Goal: Information Seeking & Learning: Learn about a topic

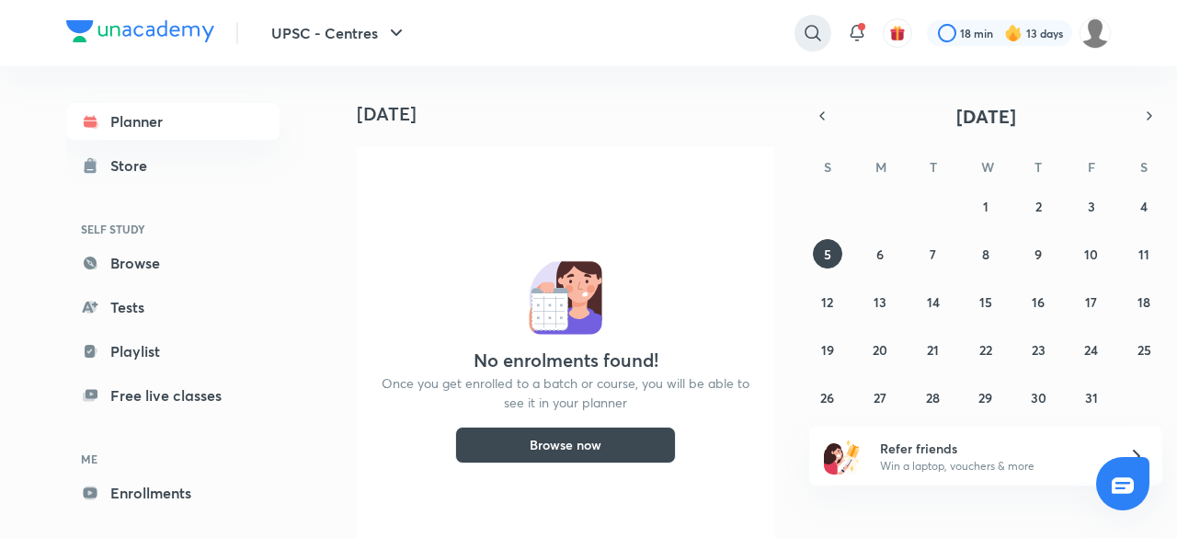
click at [807, 32] on icon at bounding box center [813, 33] width 22 height 22
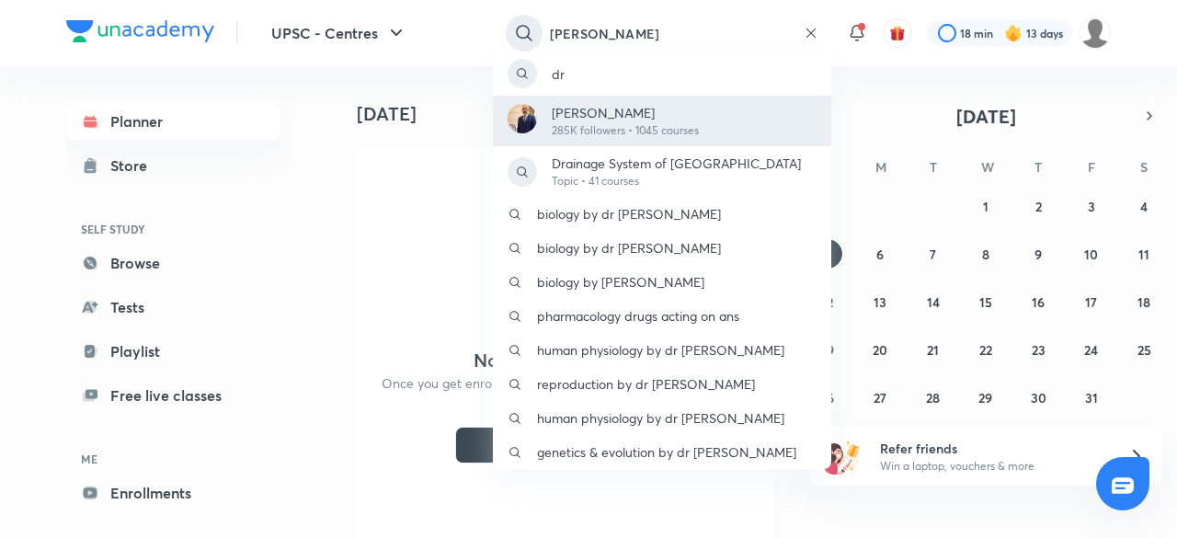
type input "[PERSON_NAME]"
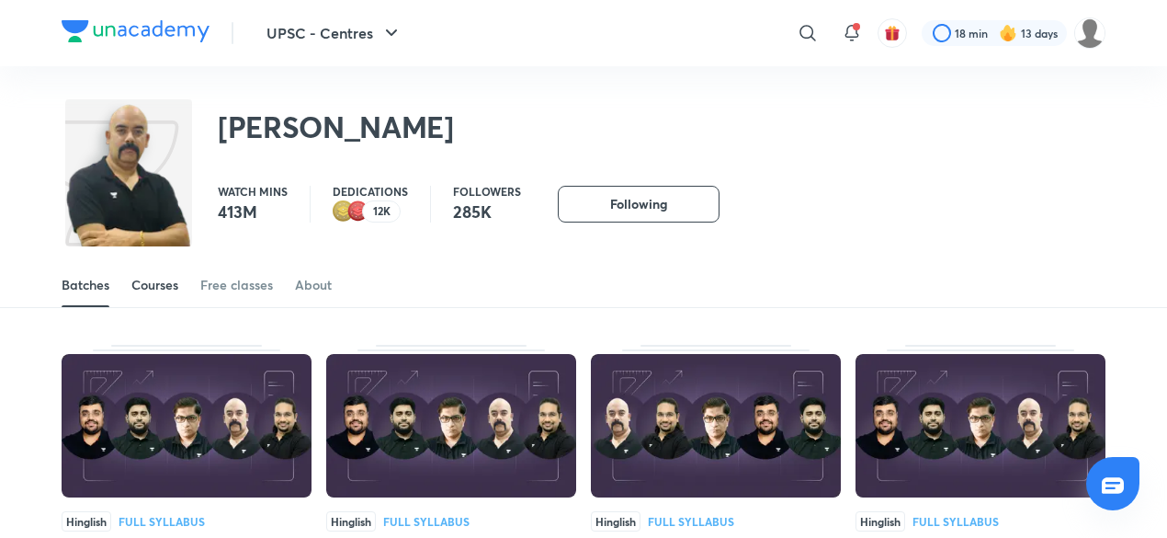
click at [171, 284] on div "Courses" at bounding box center [154, 285] width 47 height 18
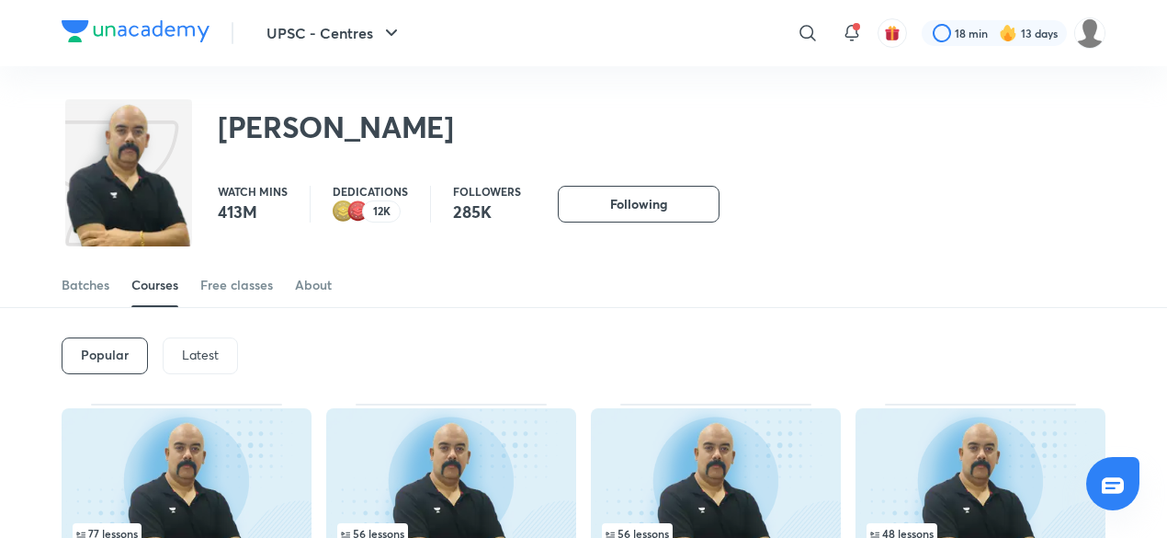
click at [209, 376] on div "Popular Latest" at bounding box center [584, 356] width 1044 height 96
click at [210, 360] on p "Latest" at bounding box center [200, 354] width 37 height 15
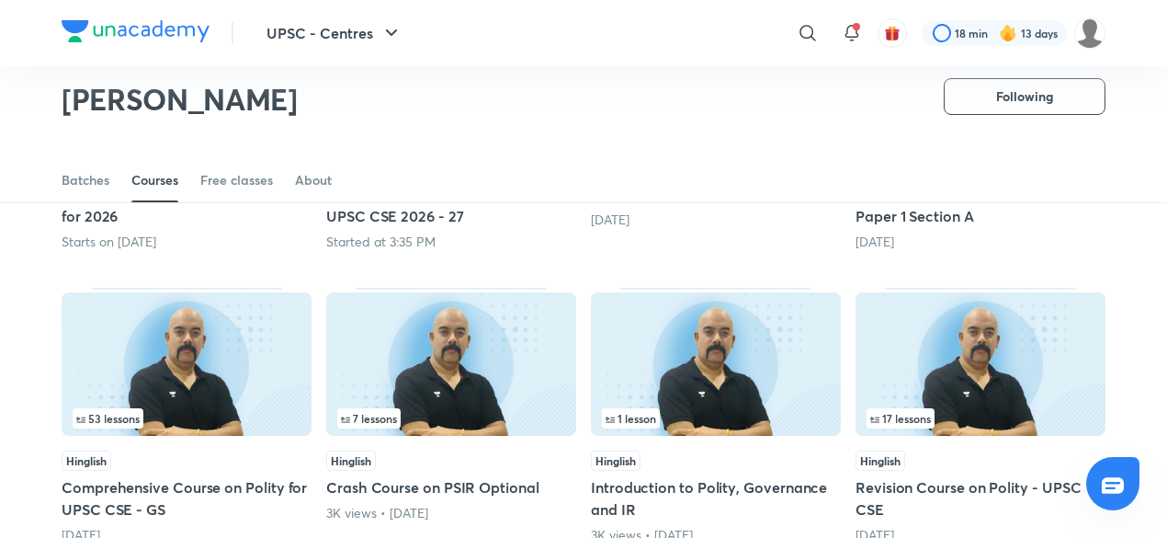
scroll to position [351, 0]
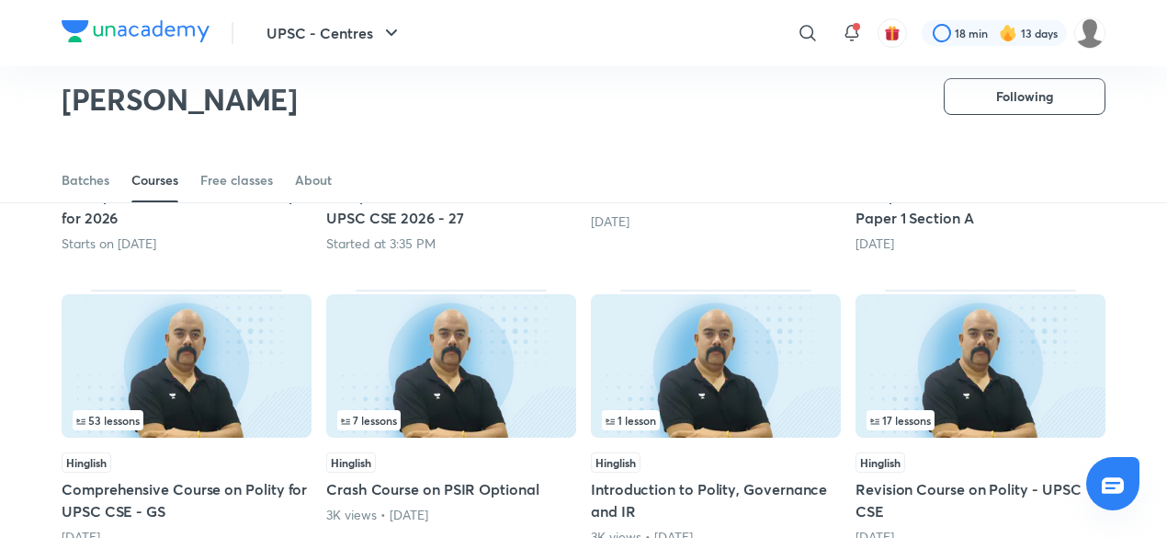
click at [296, 377] on img at bounding box center [187, 365] width 250 height 143
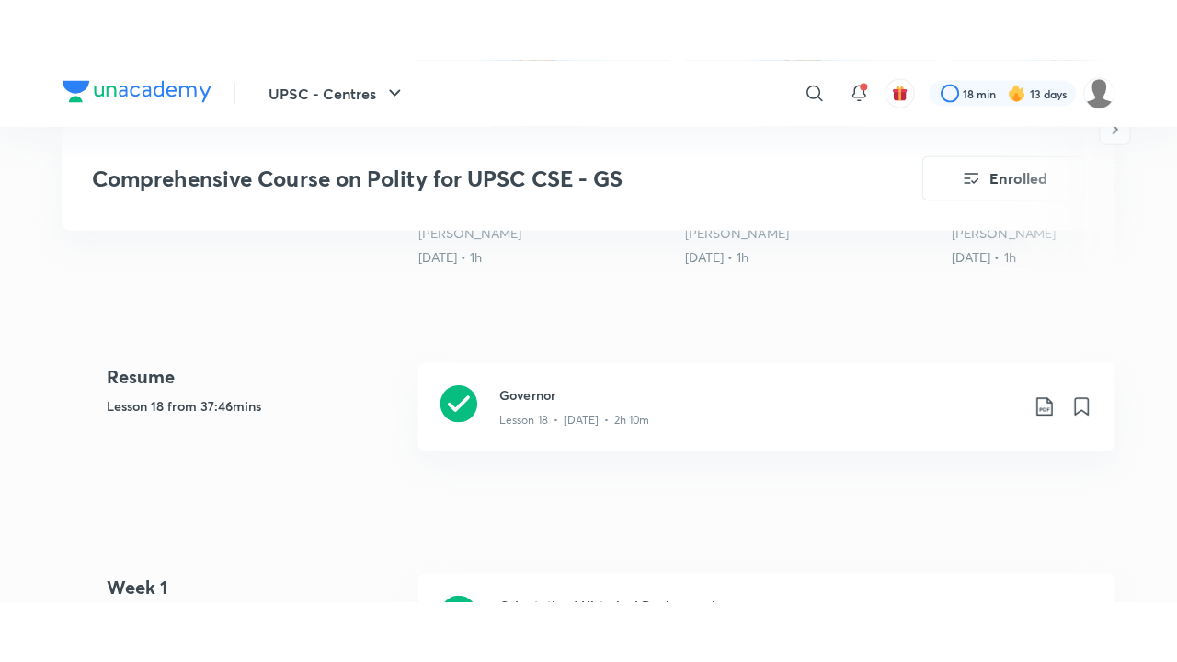
scroll to position [725, 0]
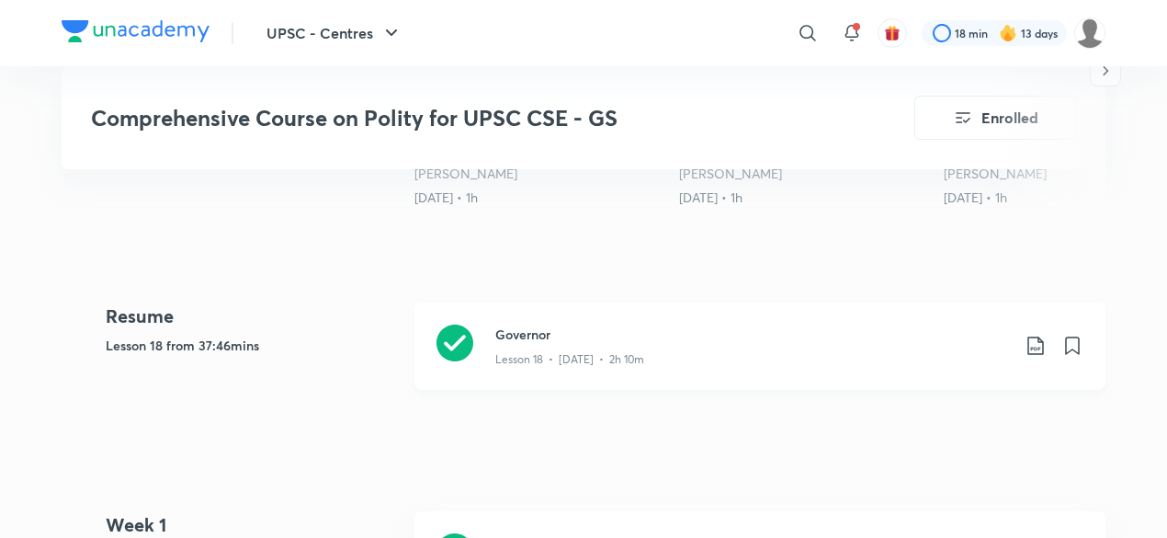
click at [690, 327] on h3 "Governor" at bounding box center [752, 333] width 515 height 19
